Goal: Book appointment/travel/reservation

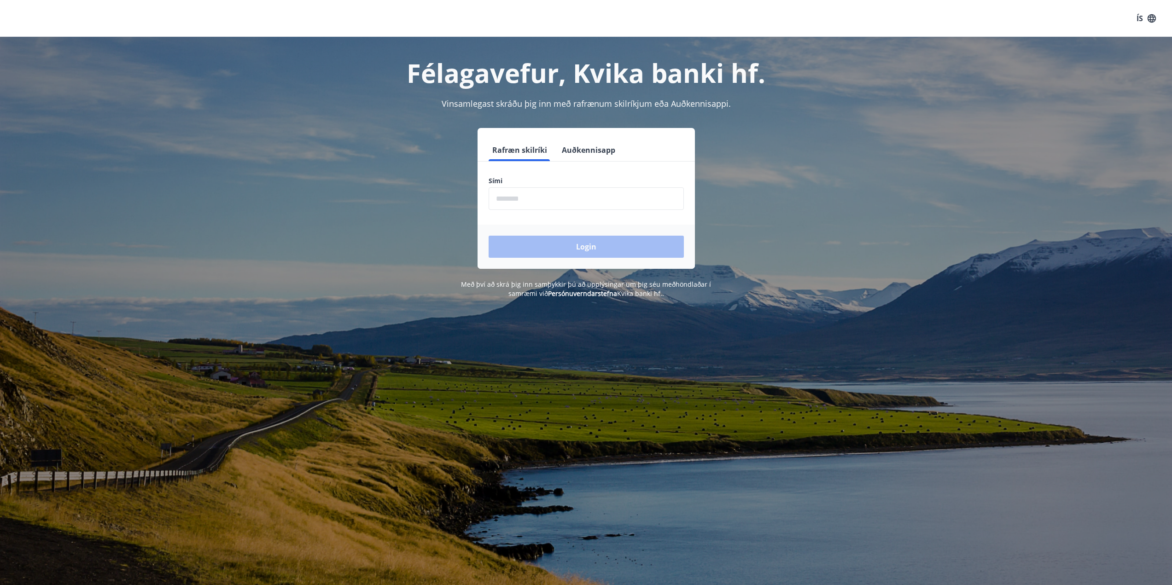
click at [533, 200] on input "phone" at bounding box center [586, 198] width 195 height 23
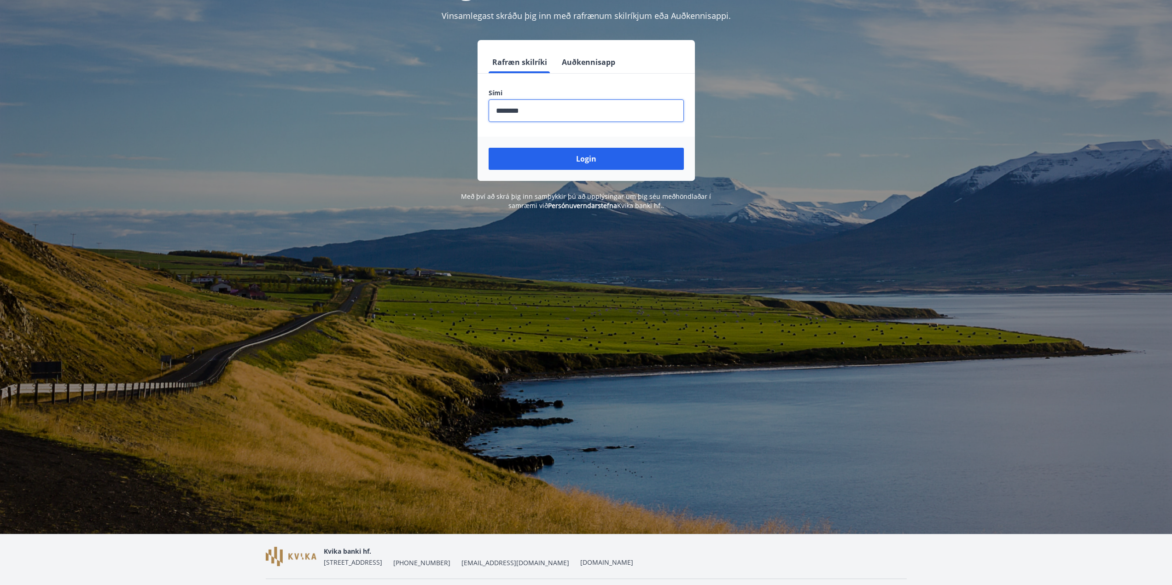
scroll to position [92, 0]
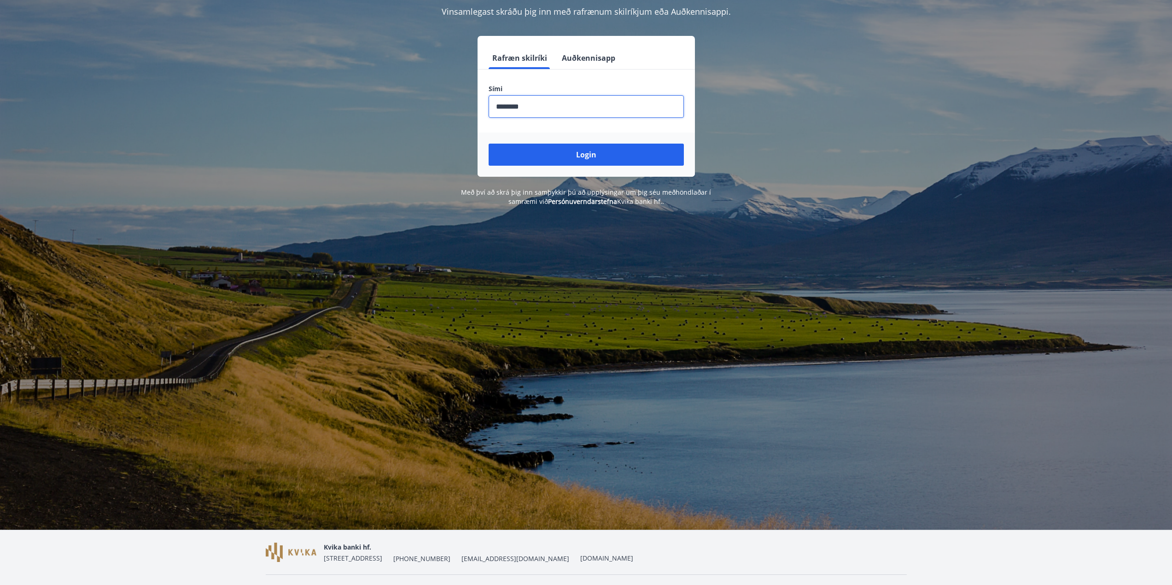
type input "********"
click at [551, 143] on div "Login" at bounding box center [586, 155] width 217 height 44
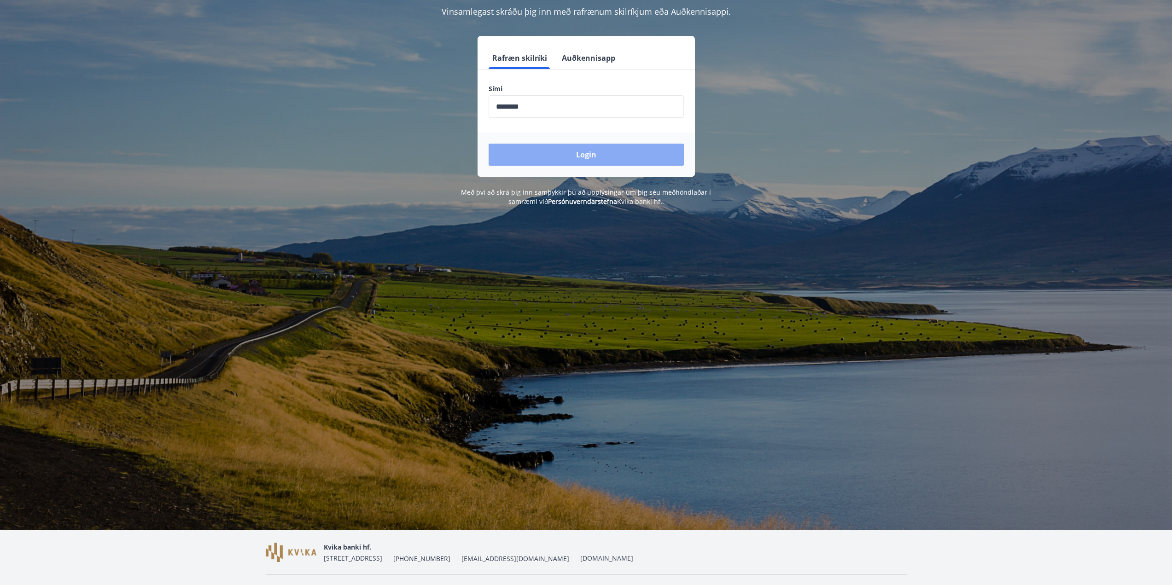
click at [547, 151] on button "Login" at bounding box center [586, 155] width 195 height 22
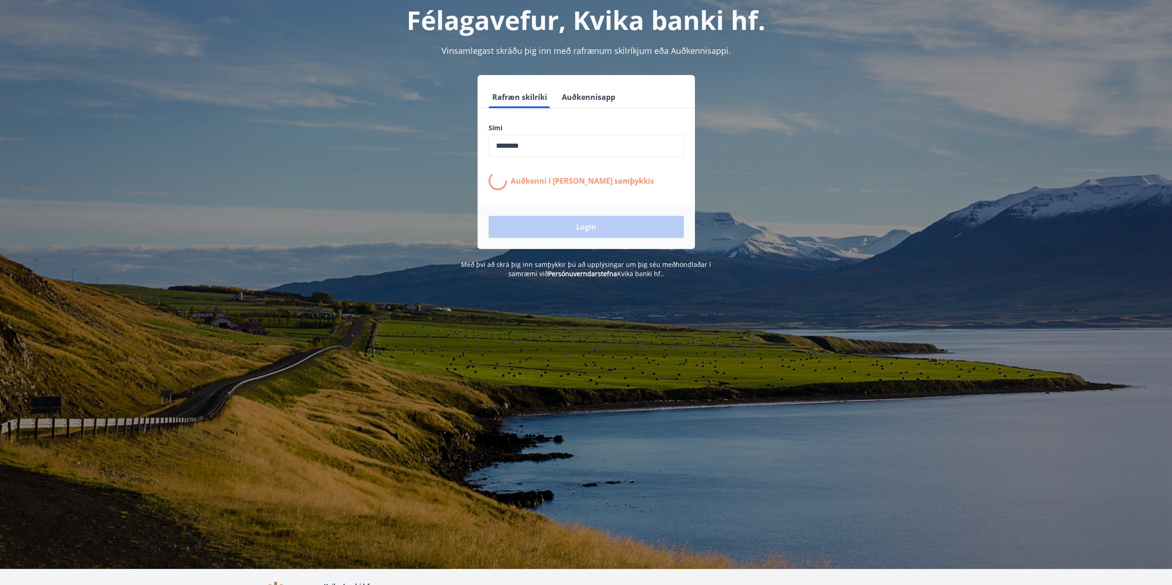
scroll to position [0, 0]
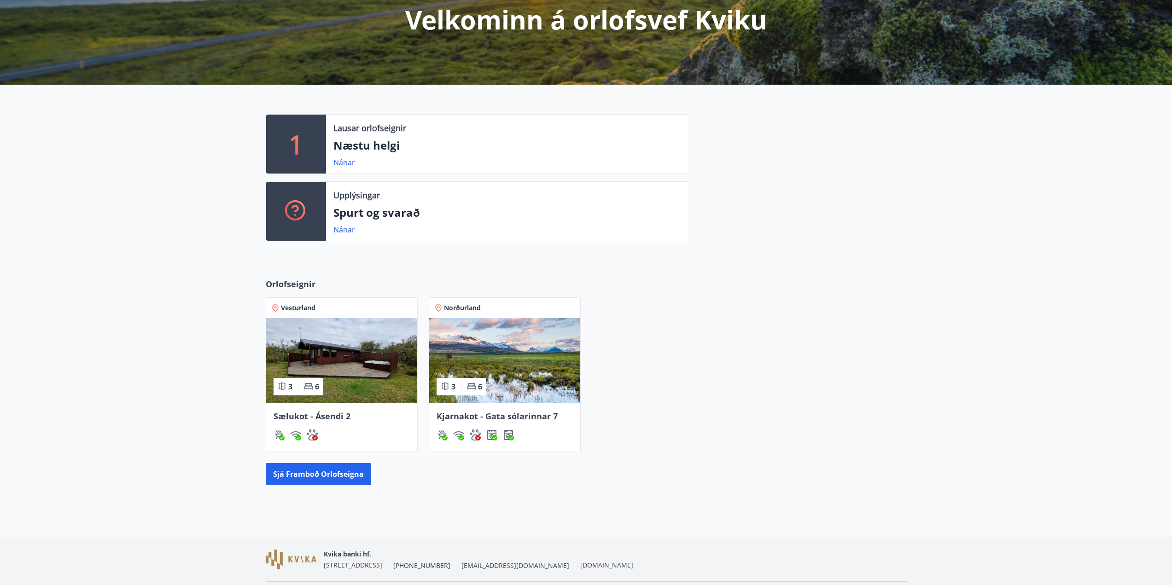
scroll to position [138, 0]
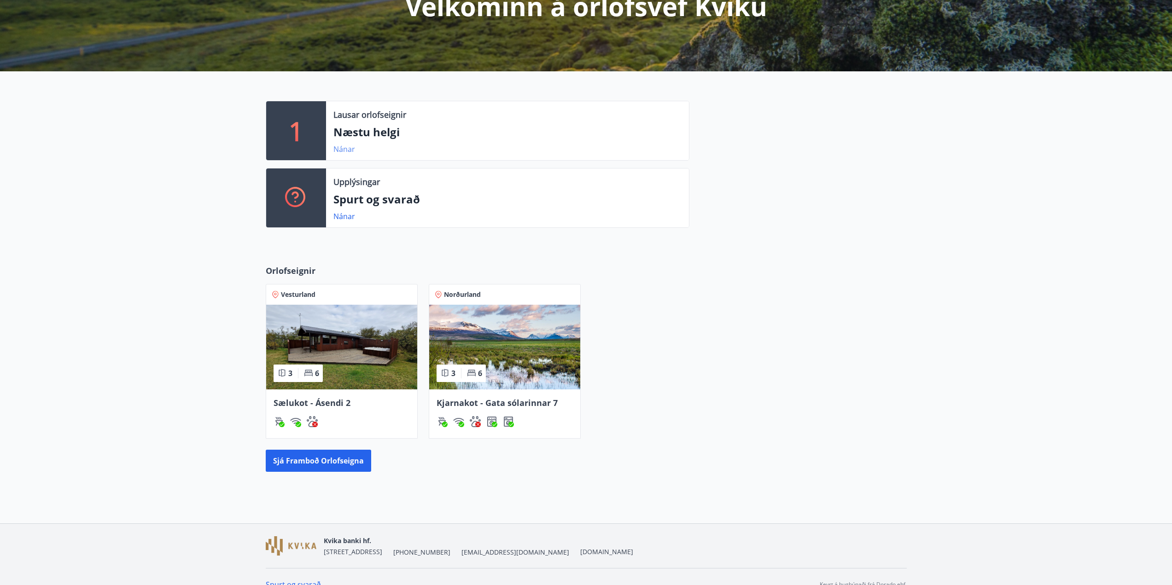
click at [344, 152] on link "Nánar" at bounding box center [344, 149] width 22 height 10
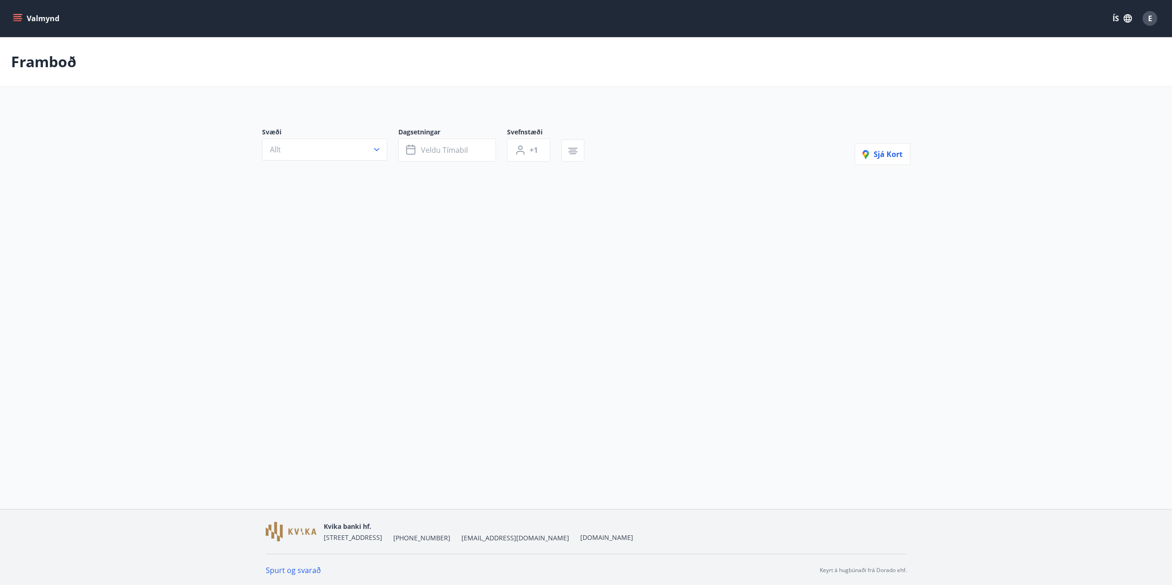
type input "*"
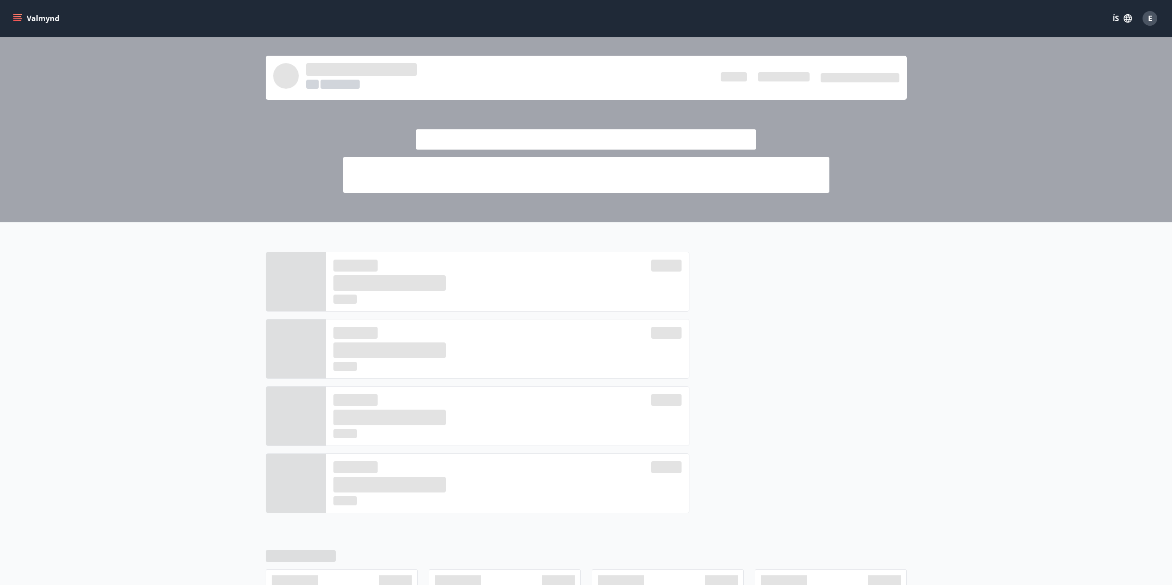
scroll to position [138, 0]
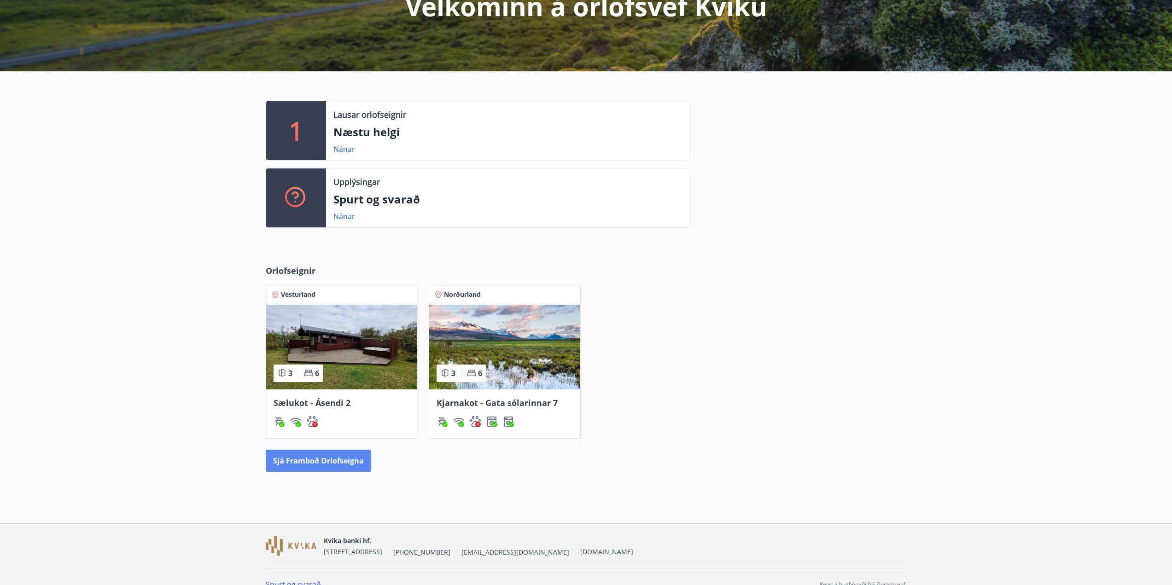
click at [311, 462] on button "Sjá framboð orlofseigna" at bounding box center [318, 461] width 105 height 22
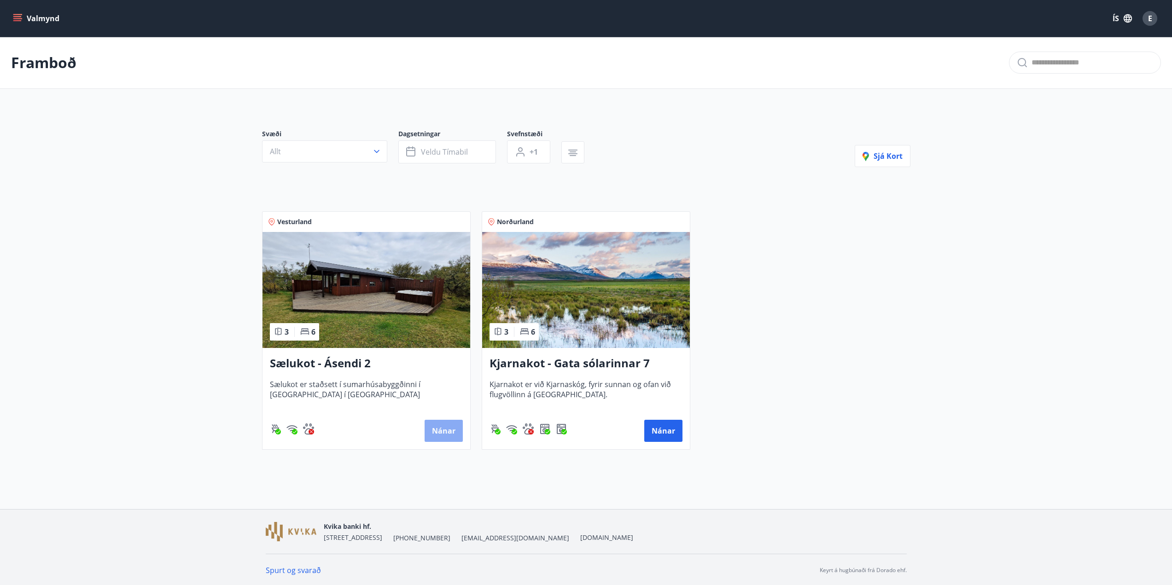
click at [440, 430] on button "Nánar" at bounding box center [444, 431] width 38 height 22
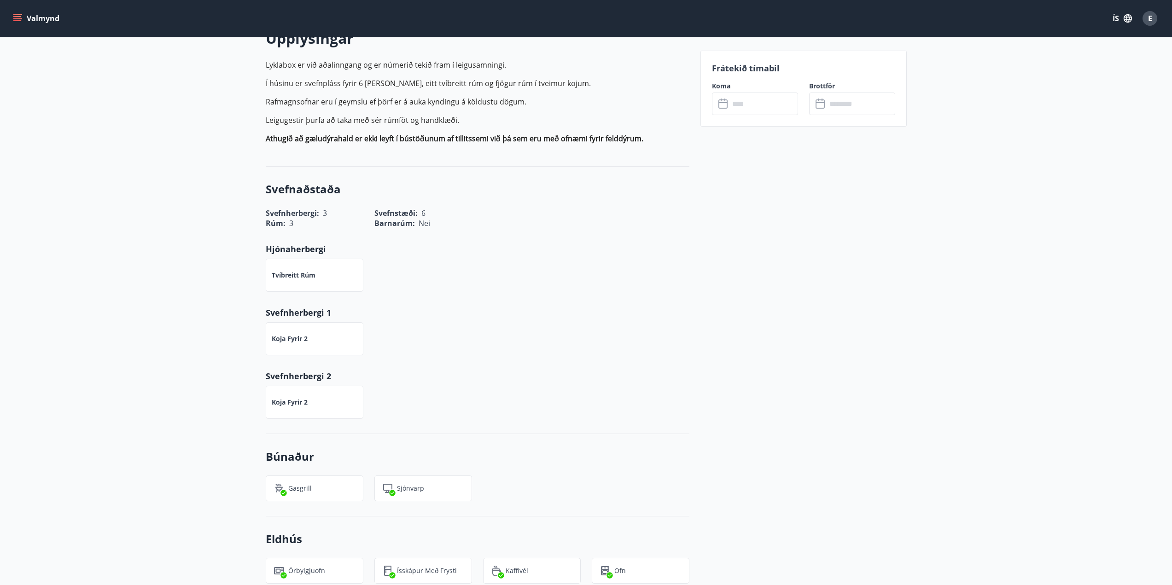
scroll to position [276, 0]
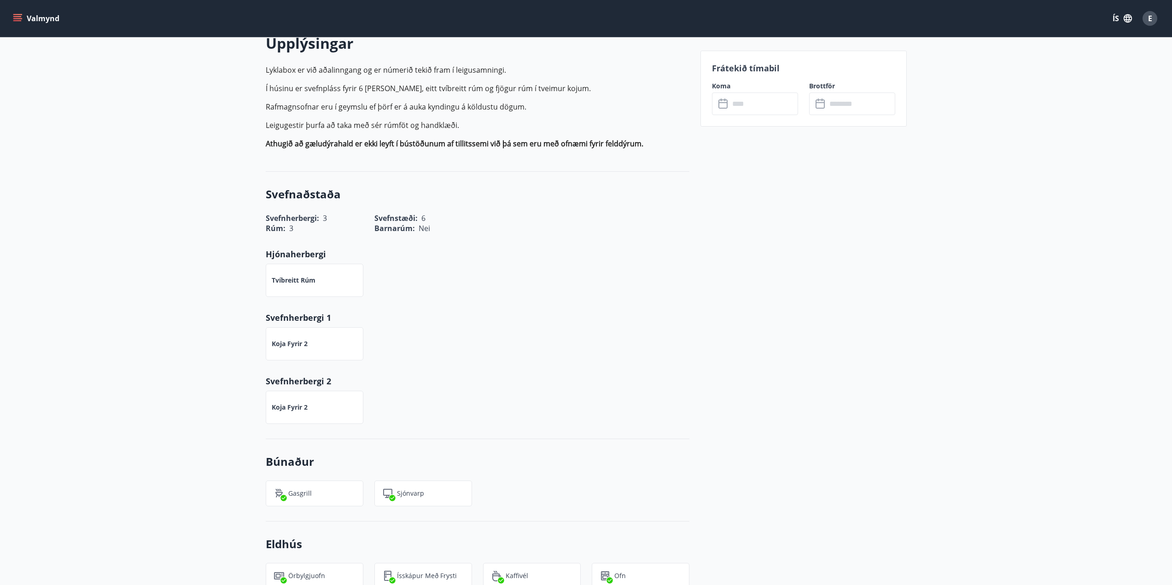
click at [777, 114] on input "text" at bounding box center [763, 104] width 69 height 23
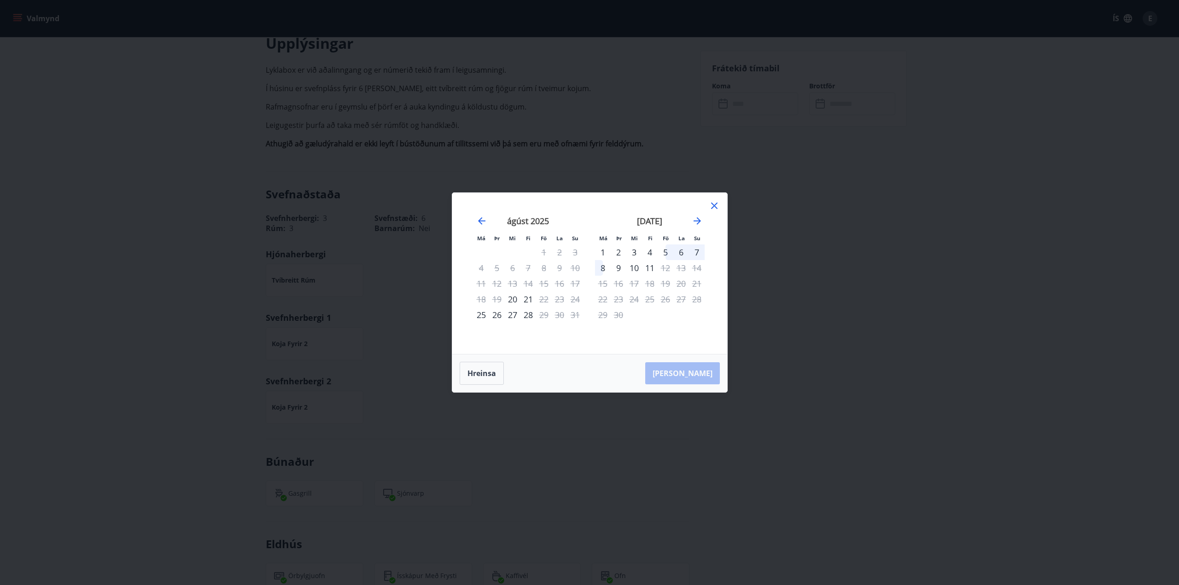
click at [713, 204] on icon at bounding box center [714, 205] width 11 height 11
